Goal: Task Accomplishment & Management: Manage account settings

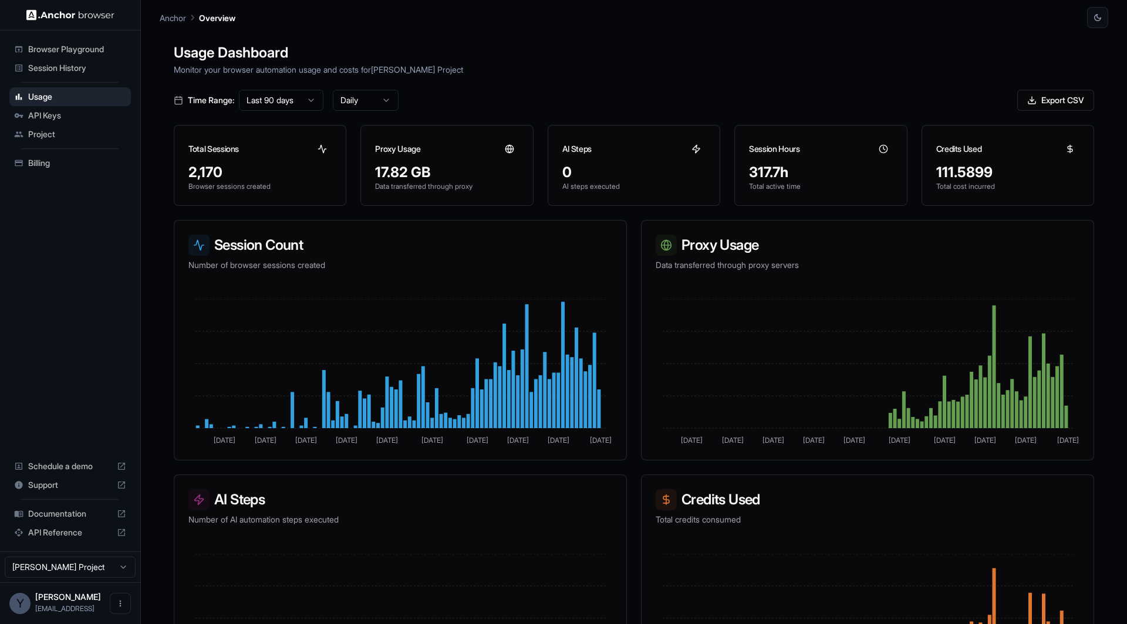
scroll to position [39, 0]
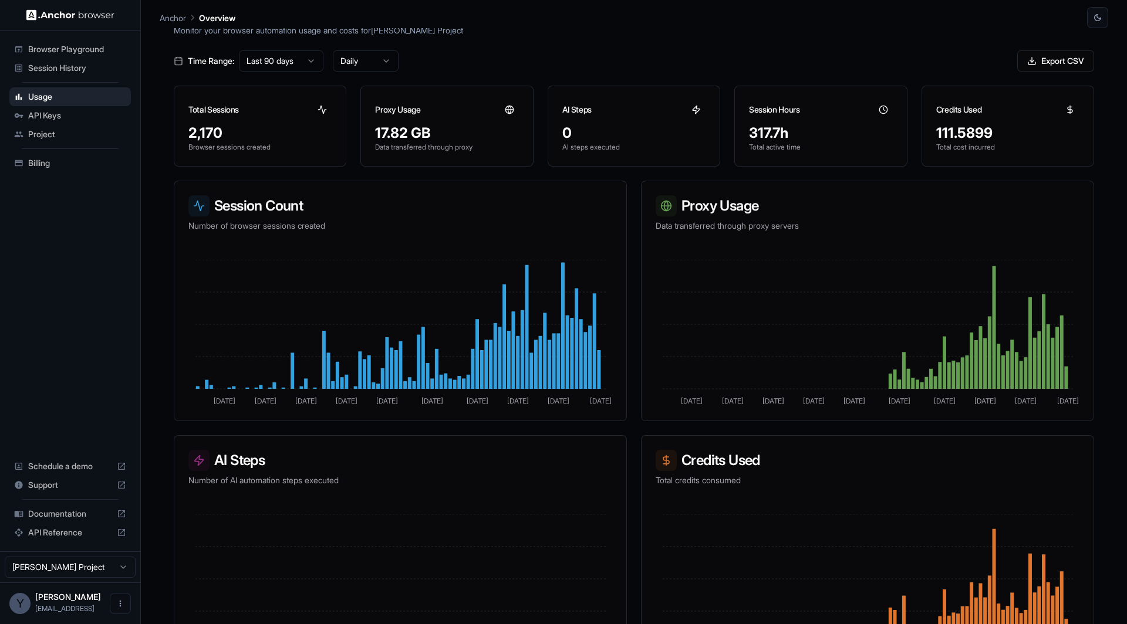
click at [49, 165] on span "Billing" at bounding box center [77, 163] width 98 height 12
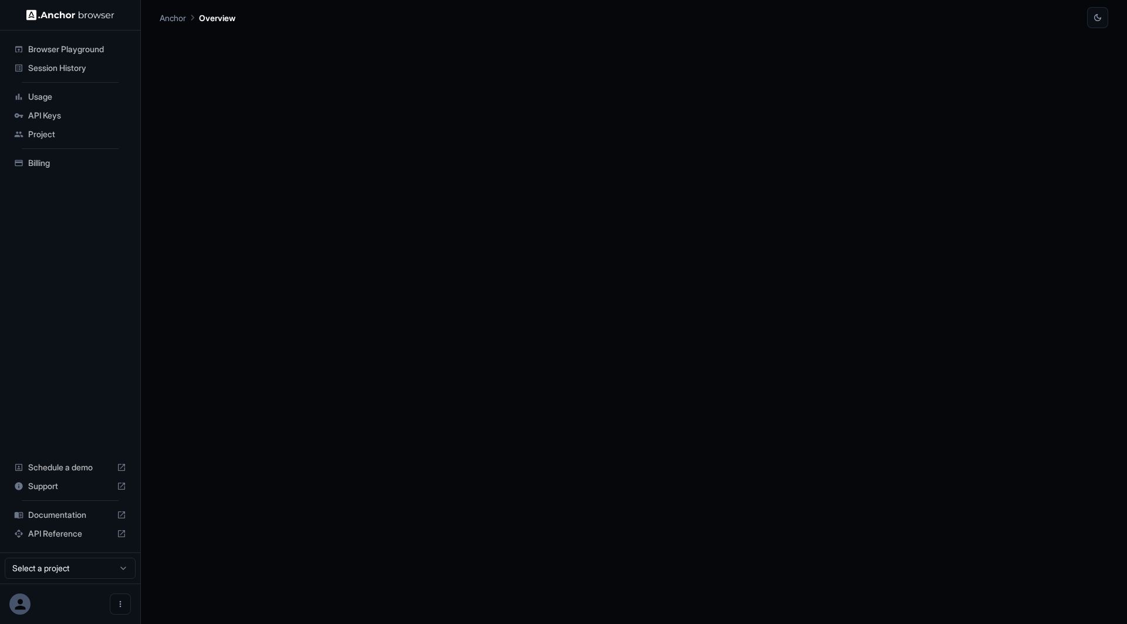
click at [77, 66] on span "Session History" at bounding box center [77, 68] width 98 height 12
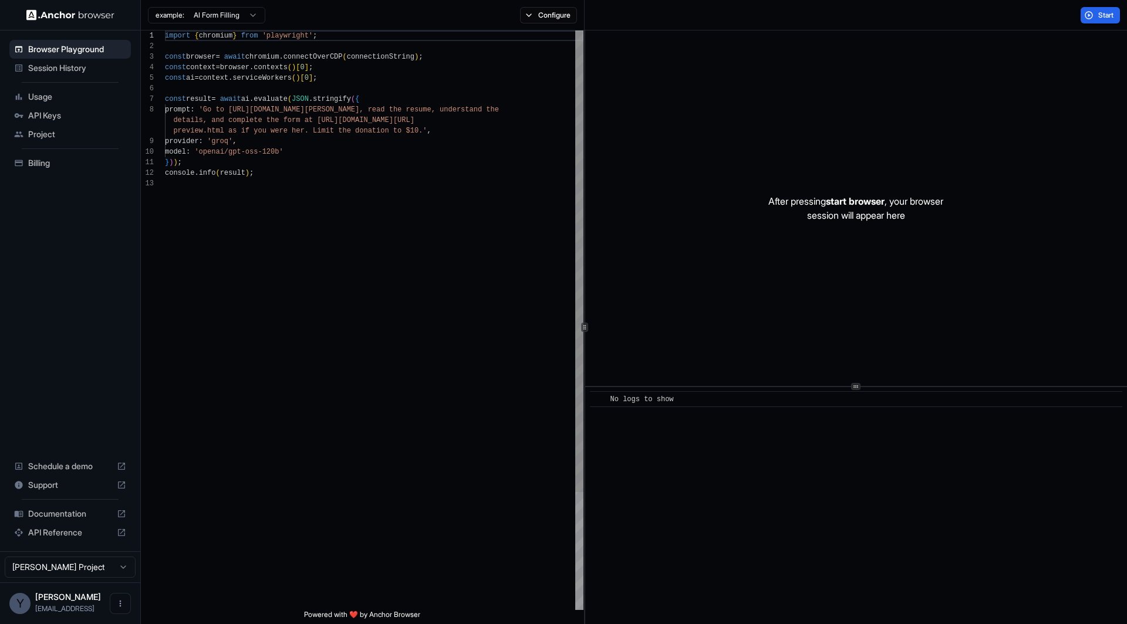
scroll to position [84, 0]
click at [82, 67] on span "Session History" at bounding box center [77, 68] width 98 height 12
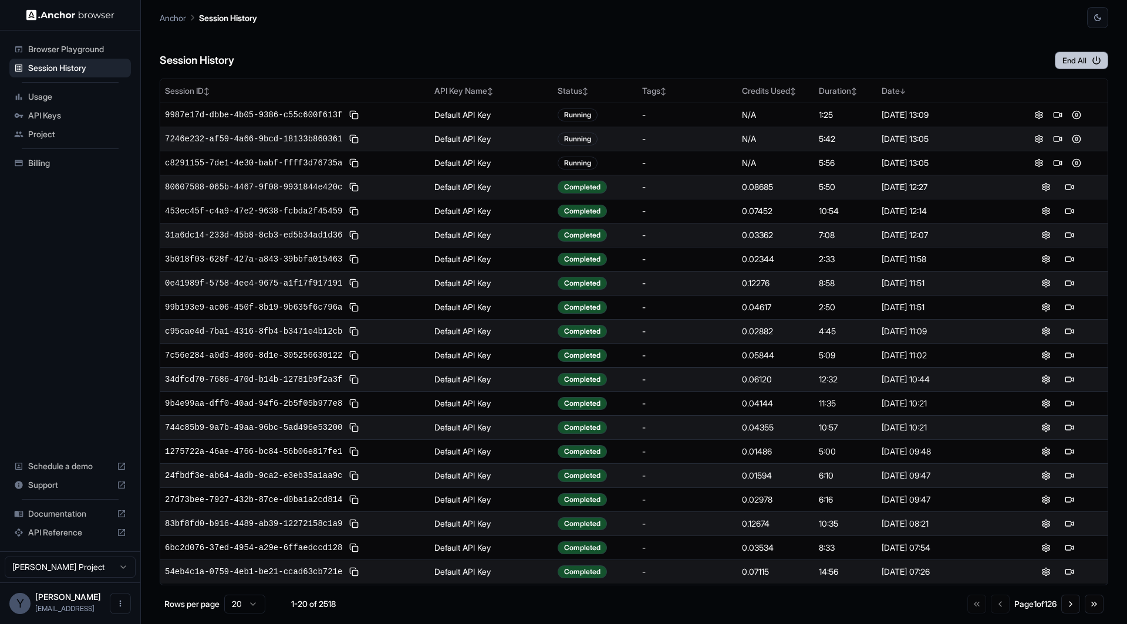
click at [1086, 57] on button "End All" at bounding box center [1080, 61] width 53 height 18
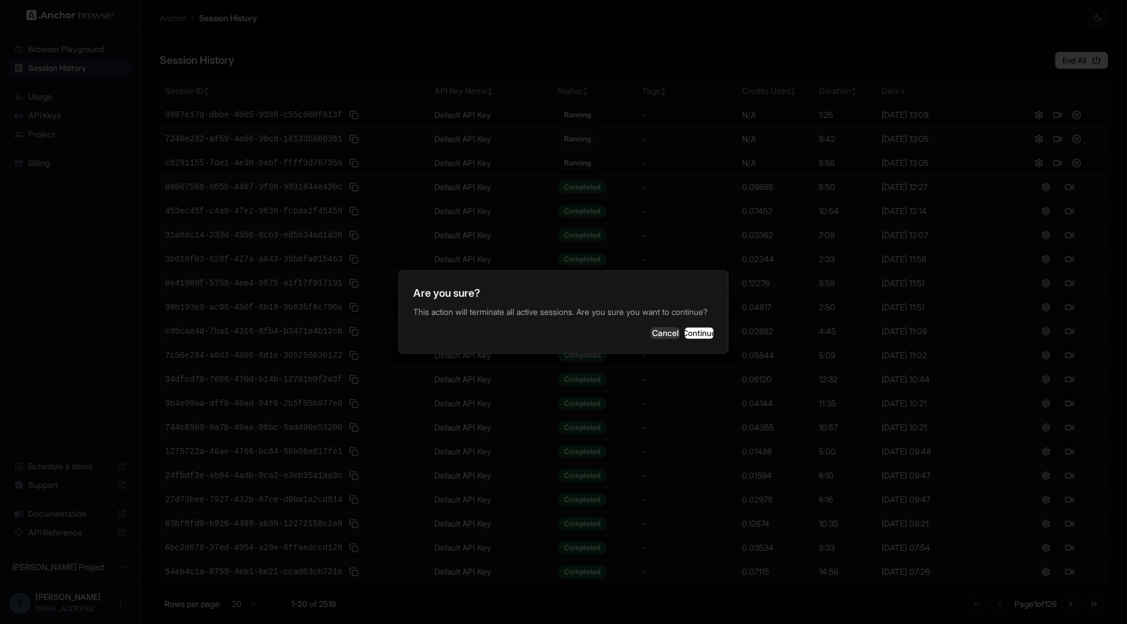
click at [713, 174] on div at bounding box center [563, 312] width 1127 height 624
click at [650, 334] on button "Cancel" at bounding box center [664, 333] width 29 height 12
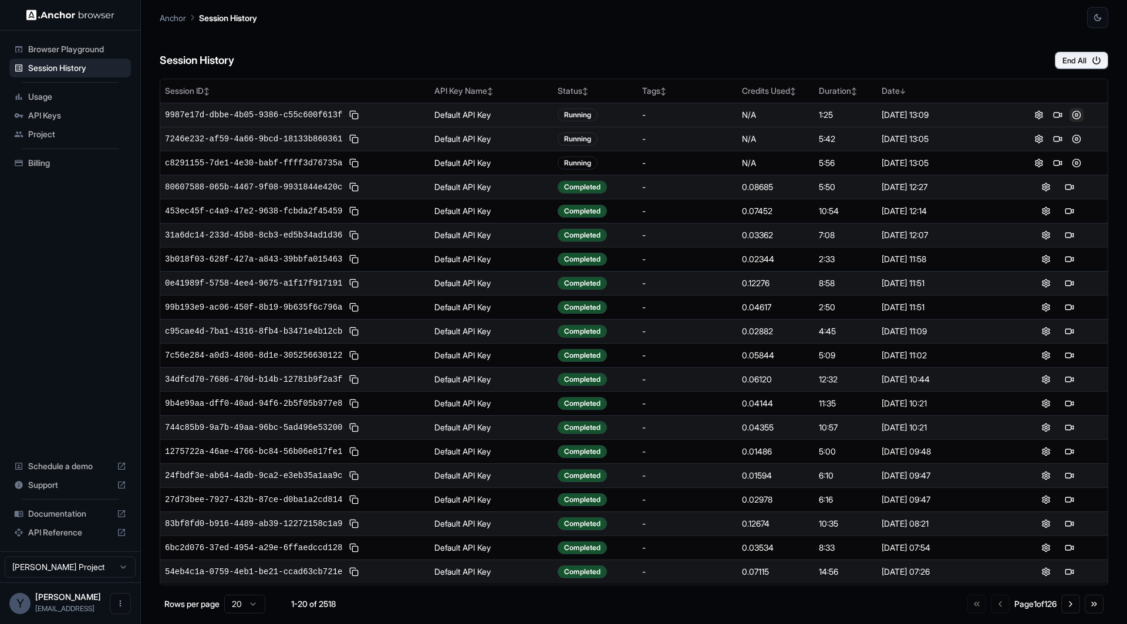
click at [1077, 111] on button at bounding box center [1076, 115] width 14 height 14
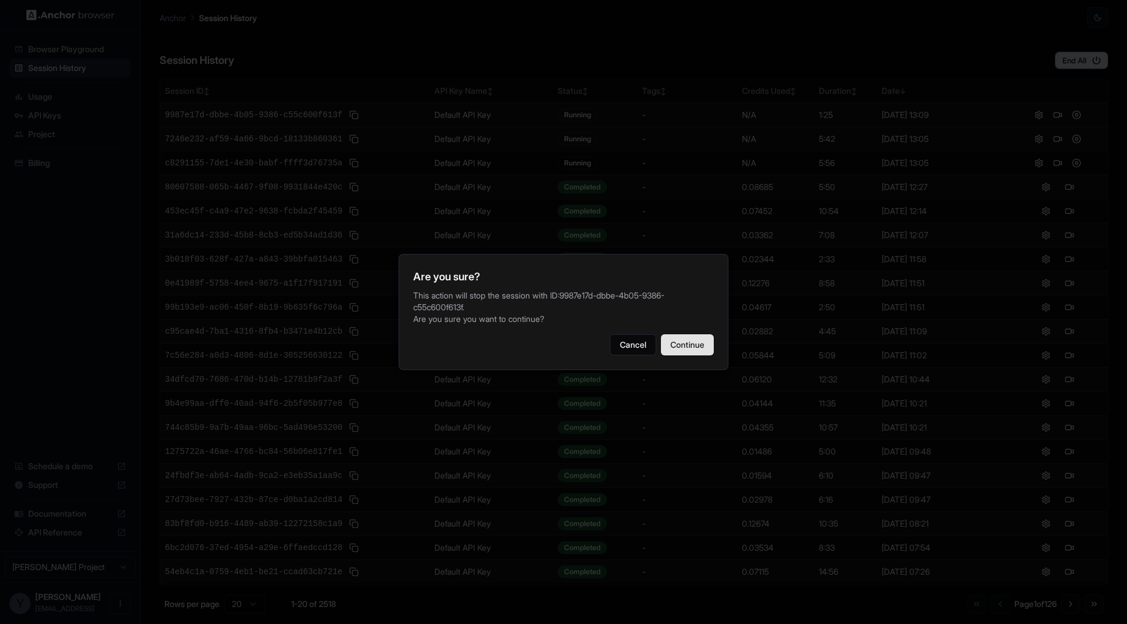
click at [666, 342] on button "Continue" at bounding box center [687, 344] width 53 height 21
